Goal: Transaction & Acquisition: Purchase product/service

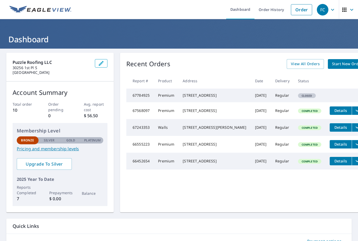
click at [209, 97] on div "[STREET_ADDRESS]" at bounding box center [215, 95] width 64 height 5
click at [305, 101] on tbody "67784925 Premium [STREET_ADDRESS] [DATE] Regular Closed 67568097 Premium [STREE…" at bounding box center [246, 128] width 241 height 81
click at [271, 99] on td "Regular" at bounding box center [282, 95] width 23 height 14
click at [251, 100] on td "[DATE]" at bounding box center [261, 95] width 20 height 14
click at [217, 98] on div "[STREET_ADDRESS]" at bounding box center [215, 95] width 64 height 5
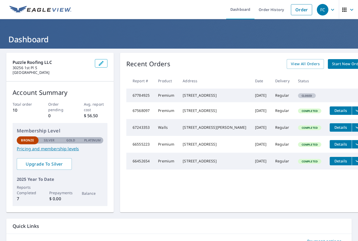
click at [193, 97] on div "[STREET_ADDRESS]" at bounding box center [215, 95] width 64 height 5
click at [160, 95] on td "Premium" at bounding box center [166, 95] width 25 height 14
click at [142, 95] on td "67784925" at bounding box center [140, 95] width 28 height 14
click at [142, 94] on td "67784925" at bounding box center [140, 95] width 28 height 14
click at [216, 96] on div "[STREET_ADDRESS]" at bounding box center [215, 95] width 64 height 5
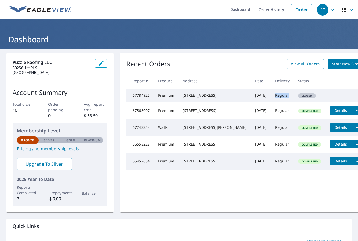
click at [251, 102] on td "[DATE]" at bounding box center [261, 95] width 20 height 14
click at [201, 97] on div "[STREET_ADDRESS]" at bounding box center [215, 95] width 64 height 5
click at [154, 100] on td "Premium" at bounding box center [166, 95] width 25 height 14
click at [148, 98] on td "67784925" at bounding box center [140, 95] width 28 height 14
click at [146, 95] on td "67784925" at bounding box center [140, 95] width 28 height 14
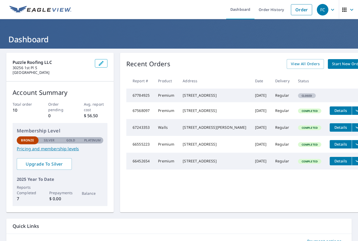
click at [326, 96] on td at bounding box center [346, 92] width 41 height 8
click at [318, 97] on tbody "67784925 Premium [STREET_ADDRESS] [DATE] Regular Closed 67568097 Premium [STREE…" at bounding box center [246, 128] width 241 height 81
click at [332, 64] on span "Start New Order" at bounding box center [347, 64] width 30 height 7
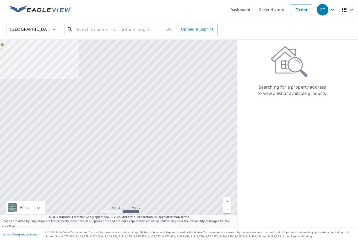
click at [113, 30] on input "text" at bounding box center [113, 29] width 75 height 15
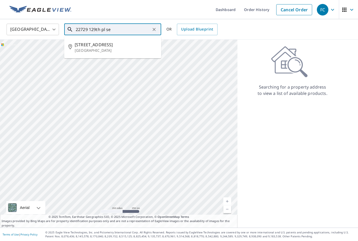
click at [107, 41] on li "[STREET_ADDRESS]" at bounding box center [112, 47] width 97 height 18
type input "[STREET_ADDRESS]"
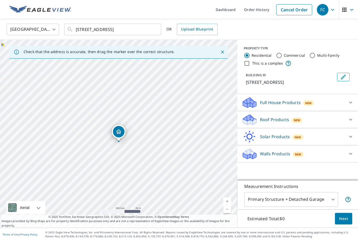
click at [335, 119] on div "Roof Products New" at bounding box center [293, 119] width 103 height 12
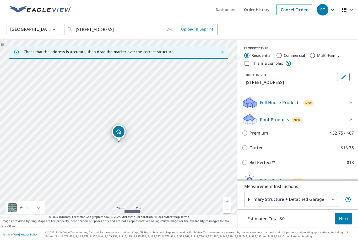
click at [247, 132] on input "Premium $32.75 - $87" at bounding box center [246, 133] width 8 height 6
checkbox input "true"
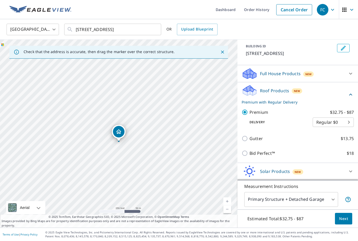
scroll to position [17, 0]
click at [344, 218] on span "Next" at bounding box center [343, 218] width 9 height 7
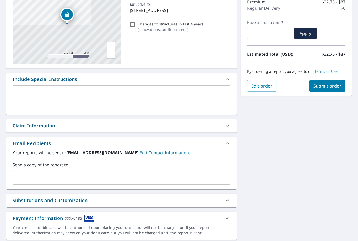
scroll to position [71, 0]
click at [229, 123] on icon at bounding box center [227, 126] width 6 height 6
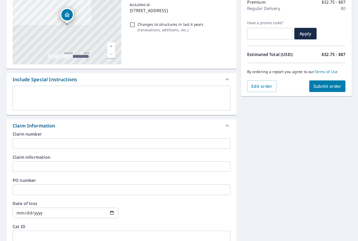
click at [48, 138] on input "text" at bounding box center [122, 143] width 218 height 10
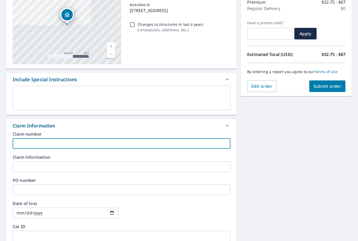
click at [24, 161] on input "text" at bounding box center [122, 166] width 218 height 10
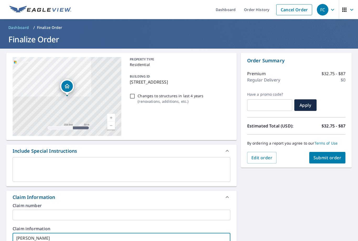
scroll to position [0, 0]
type input "[PERSON_NAME]"
click at [329, 159] on span "Submit order" at bounding box center [328, 157] width 28 height 6
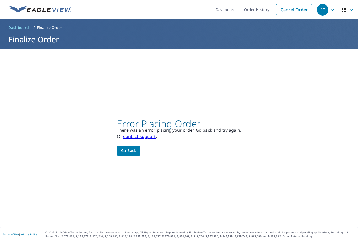
click at [135, 154] on span "Go back" at bounding box center [128, 150] width 15 height 7
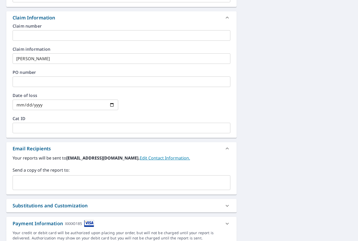
scroll to position [179, 0]
click at [227, 220] on icon at bounding box center [227, 223] width 6 height 6
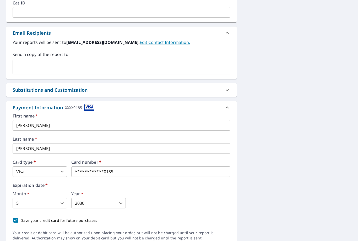
scroll to position [294, 0]
click at [60, 200] on body "FC FC Dashboard Order History Cancel Order FC Dashboard / Finalize Order Finali…" at bounding box center [179, 120] width 358 height 241
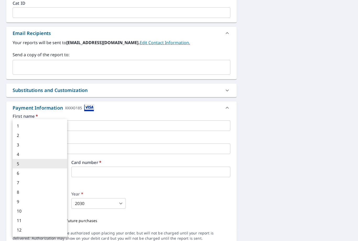
click at [29, 141] on li "3" at bounding box center [40, 144] width 55 height 9
type input "3"
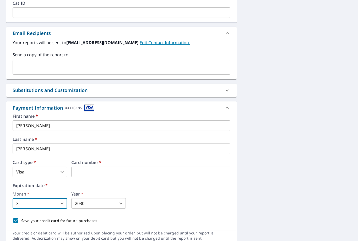
click at [119, 196] on body "FC FC Dashboard Order History Cancel Order FC Dashboard / Finalize Order Finali…" at bounding box center [179, 120] width 358 height 241
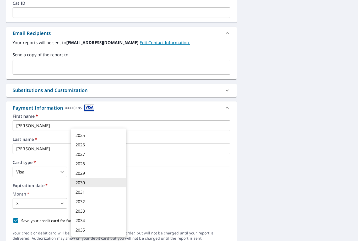
click at [92, 176] on li "2029" at bounding box center [98, 172] width 55 height 9
type input "2029"
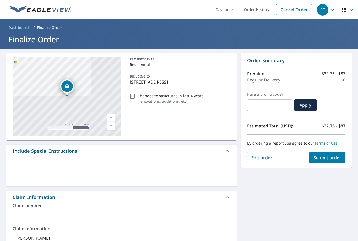
scroll to position [0, 0]
click at [330, 154] on span "Submit order" at bounding box center [328, 157] width 28 height 6
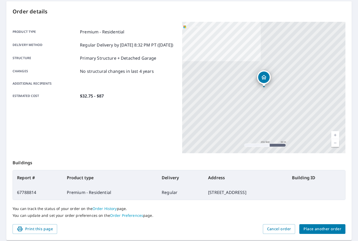
scroll to position [51, 0]
click at [326, 226] on span "Place another order" at bounding box center [323, 229] width 38 height 7
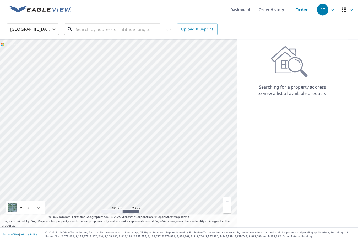
click at [108, 22] on input "text" at bounding box center [113, 29] width 75 height 15
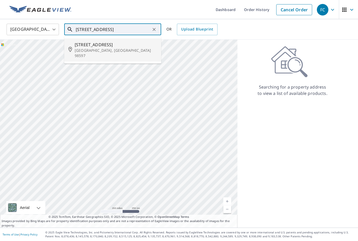
click at [107, 48] on p "[GEOGRAPHIC_DATA], [GEOGRAPHIC_DATA] 98597" at bounding box center [116, 53] width 82 height 10
type input "[STREET_ADDRESS]"
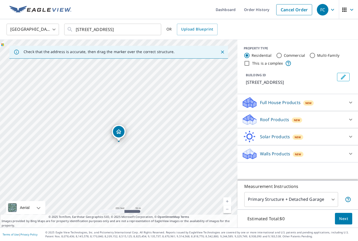
click at [337, 113] on div "Roof Products New" at bounding box center [293, 119] width 103 height 12
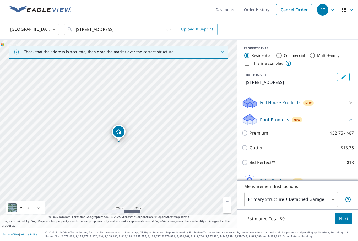
click at [247, 130] on input "Premium $32.75 - $87" at bounding box center [246, 133] width 8 height 6
checkbox input "true"
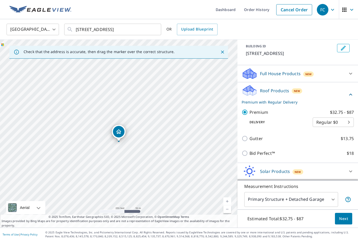
scroll to position [17, 0]
click at [346, 218] on span "Next" at bounding box center [343, 218] width 9 height 7
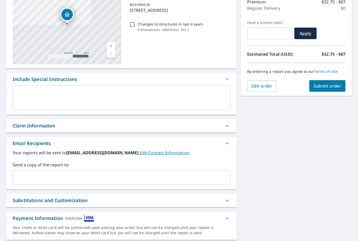
scroll to position [71, 0]
click at [227, 123] on icon at bounding box center [227, 126] width 6 height 6
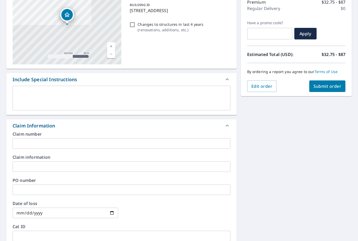
click at [39, 161] on input "text" at bounding box center [122, 166] width 218 height 10
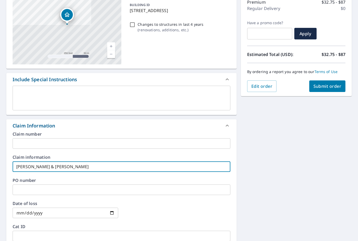
type input "[PERSON_NAME] & [PERSON_NAME]"
click at [329, 83] on span "Submit order" at bounding box center [328, 86] width 28 height 6
